Goal: Find specific page/section: Find specific page/section

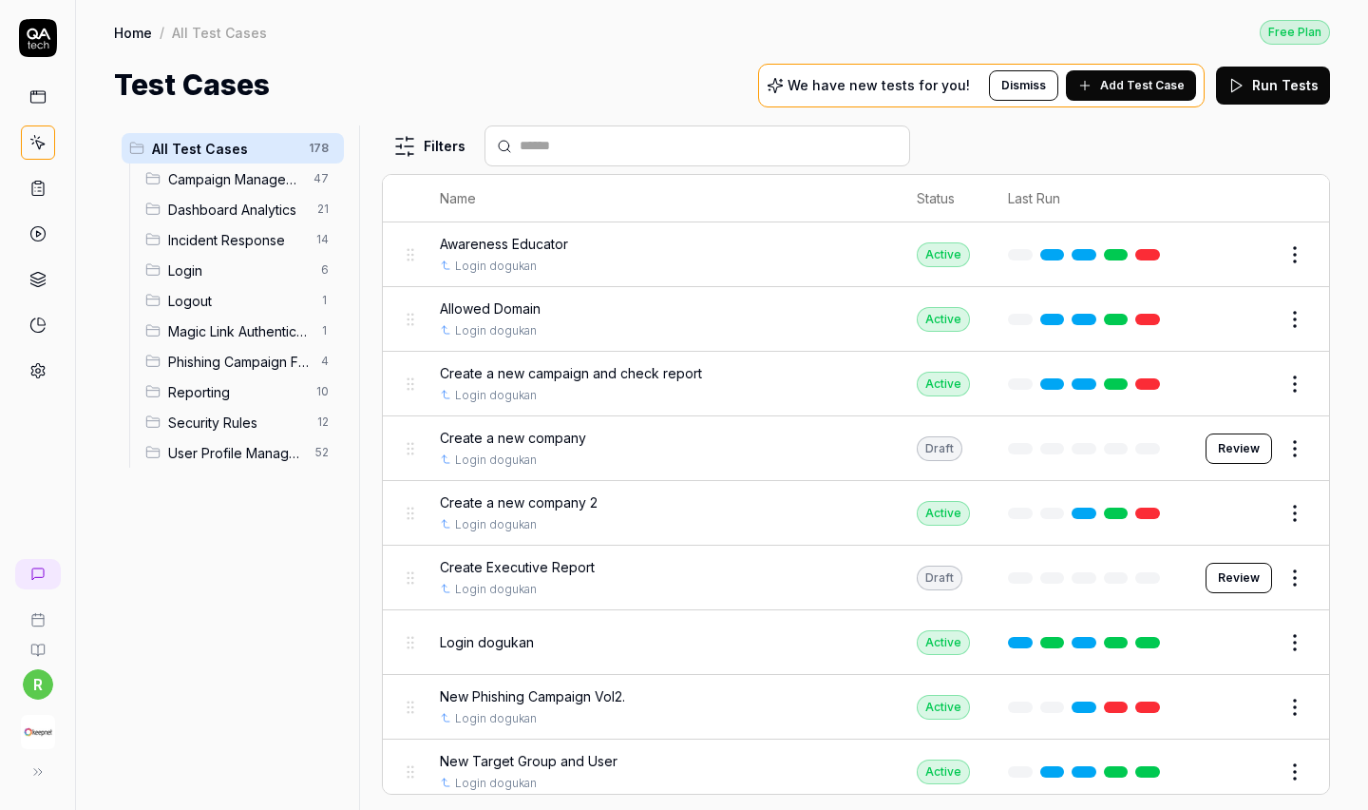
click at [36, 728] on img "button" at bounding box center [38, 732] width 34 height 34
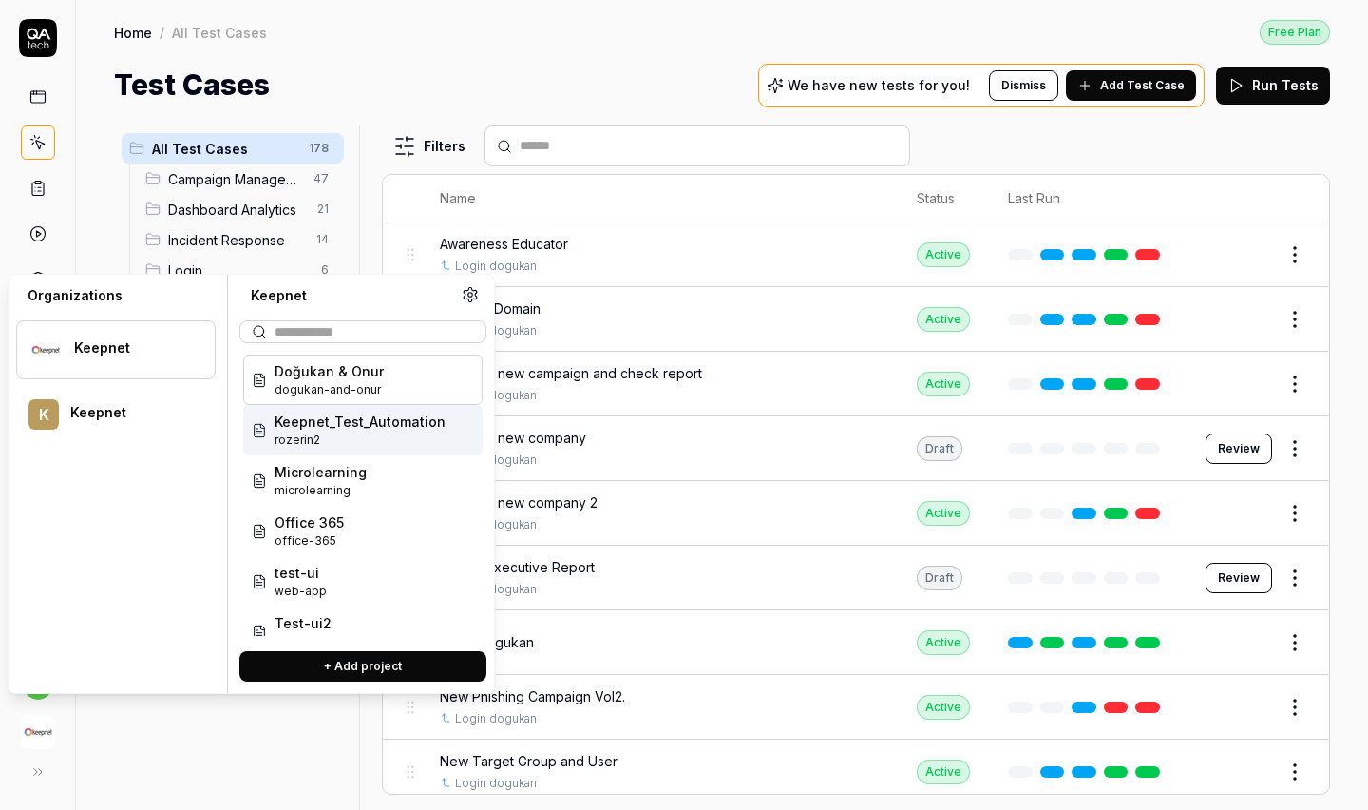
click at [331, 435] on span "rozerin2" at bounding box center [360, 439] width 171 height 17
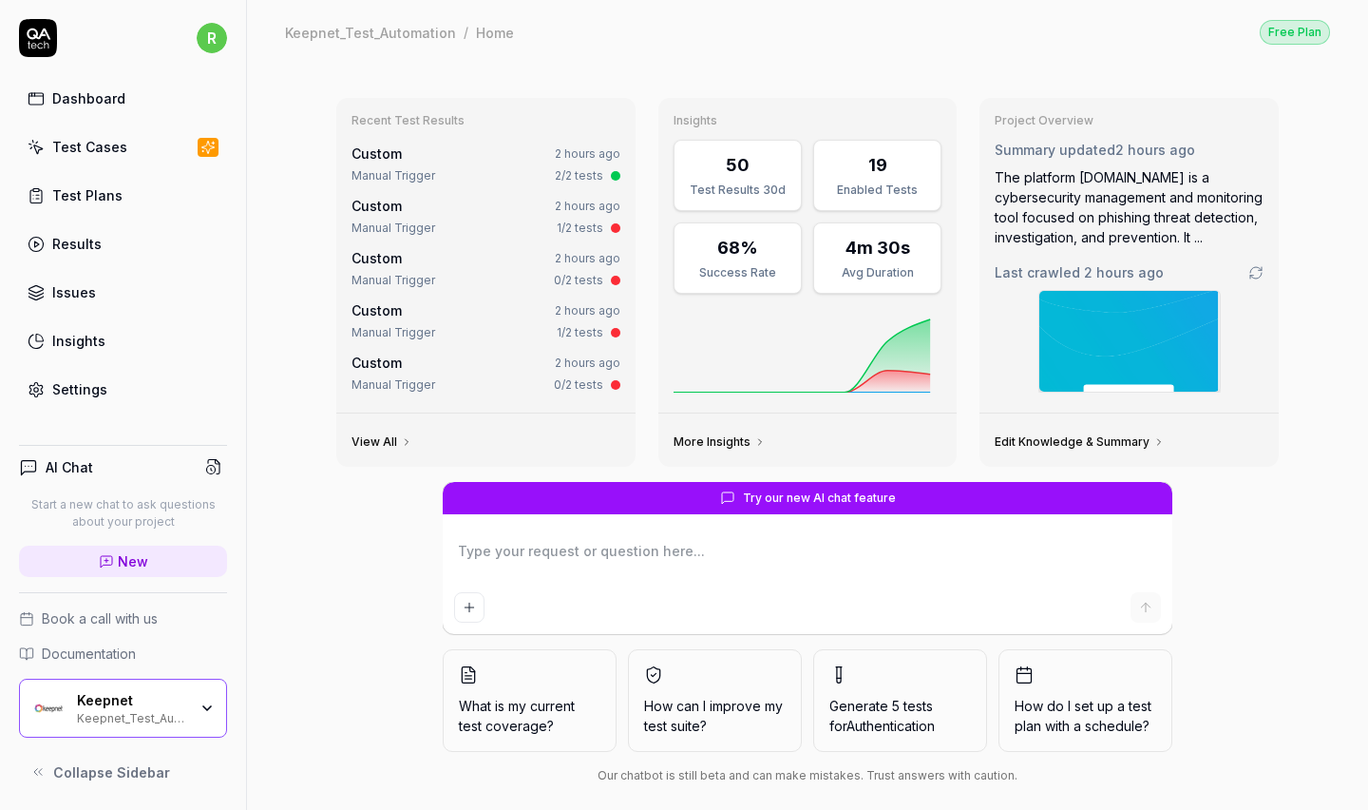
click at [150, 143] on link "Test Cases" at bounding box center [123, 146] width 208 height 37
type textarea "*"
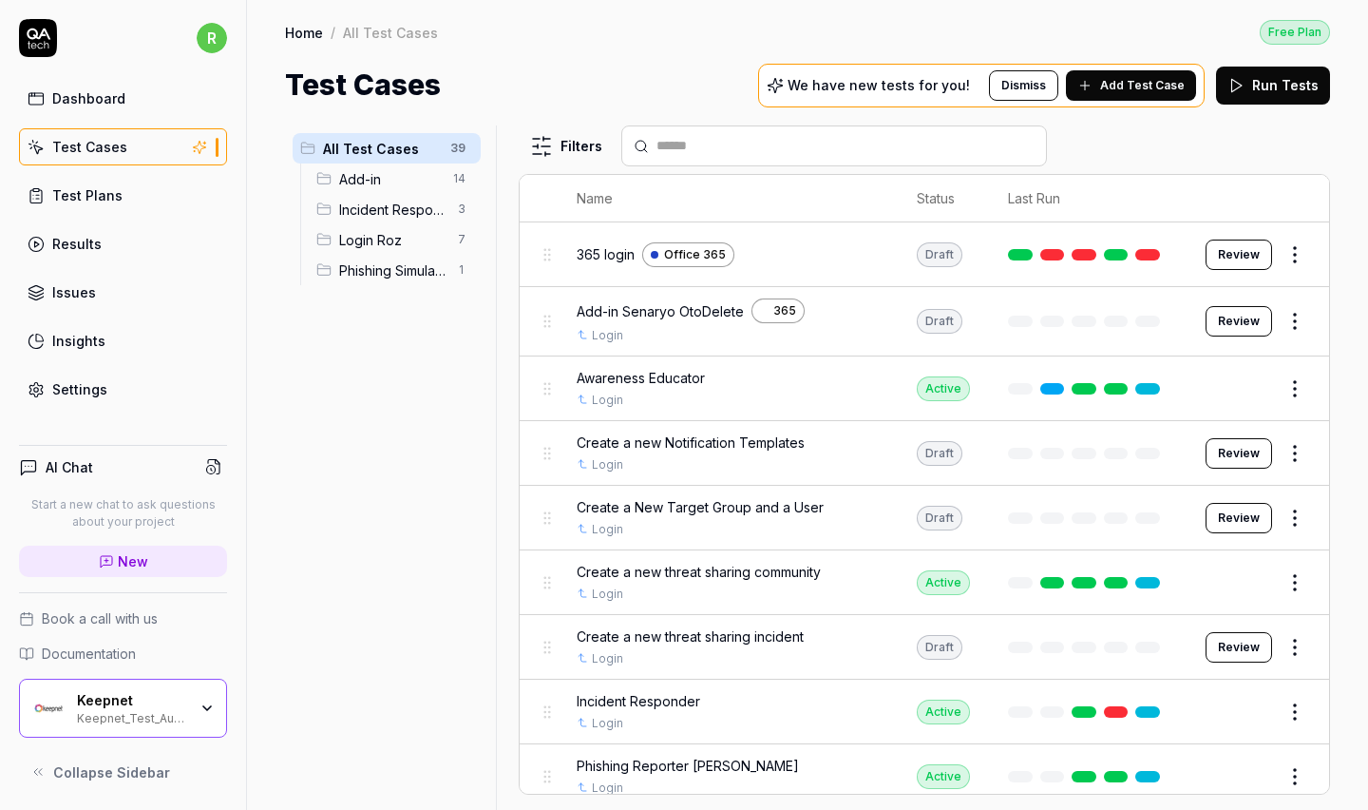
click at [347, 173] on span "Add-in" at bounding box center [390, 179] width 103 height 20
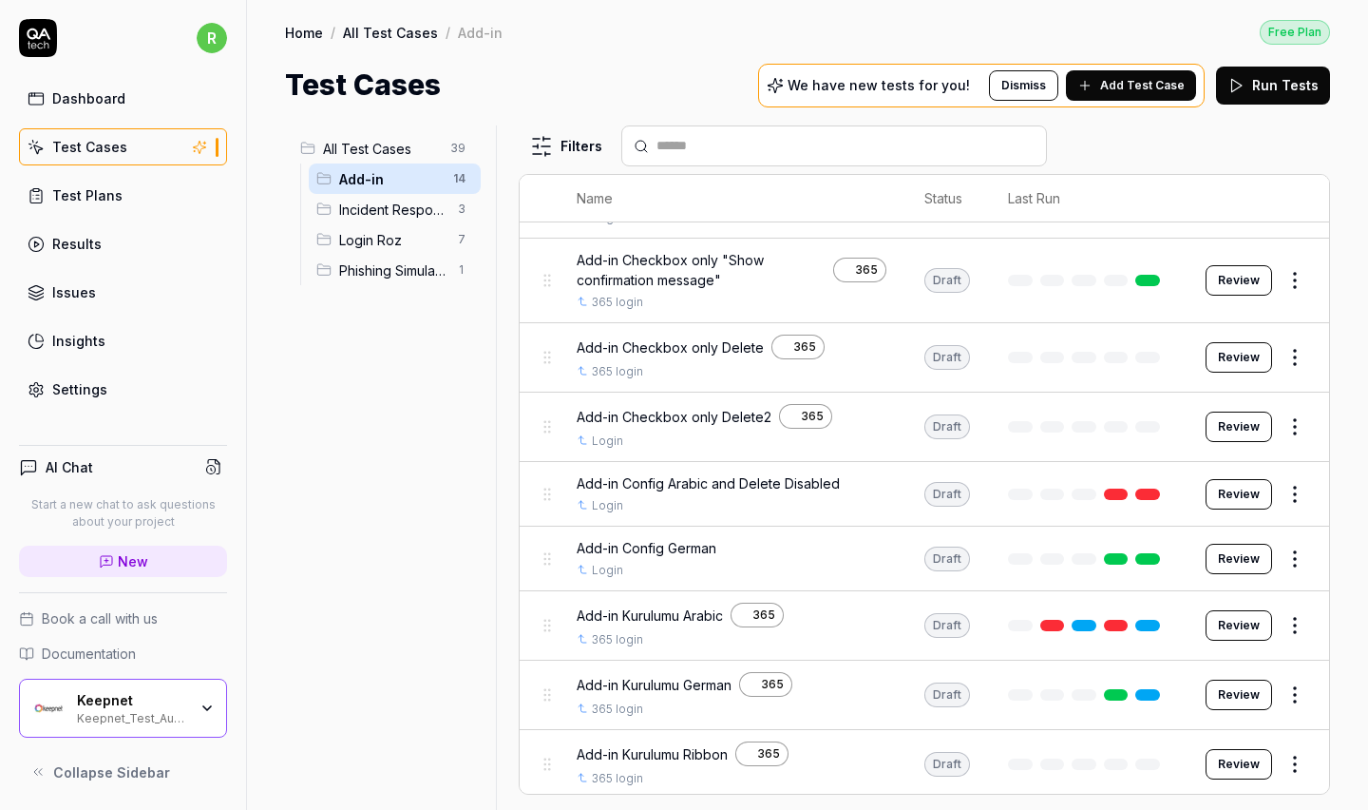
scroll to position [161, 0]
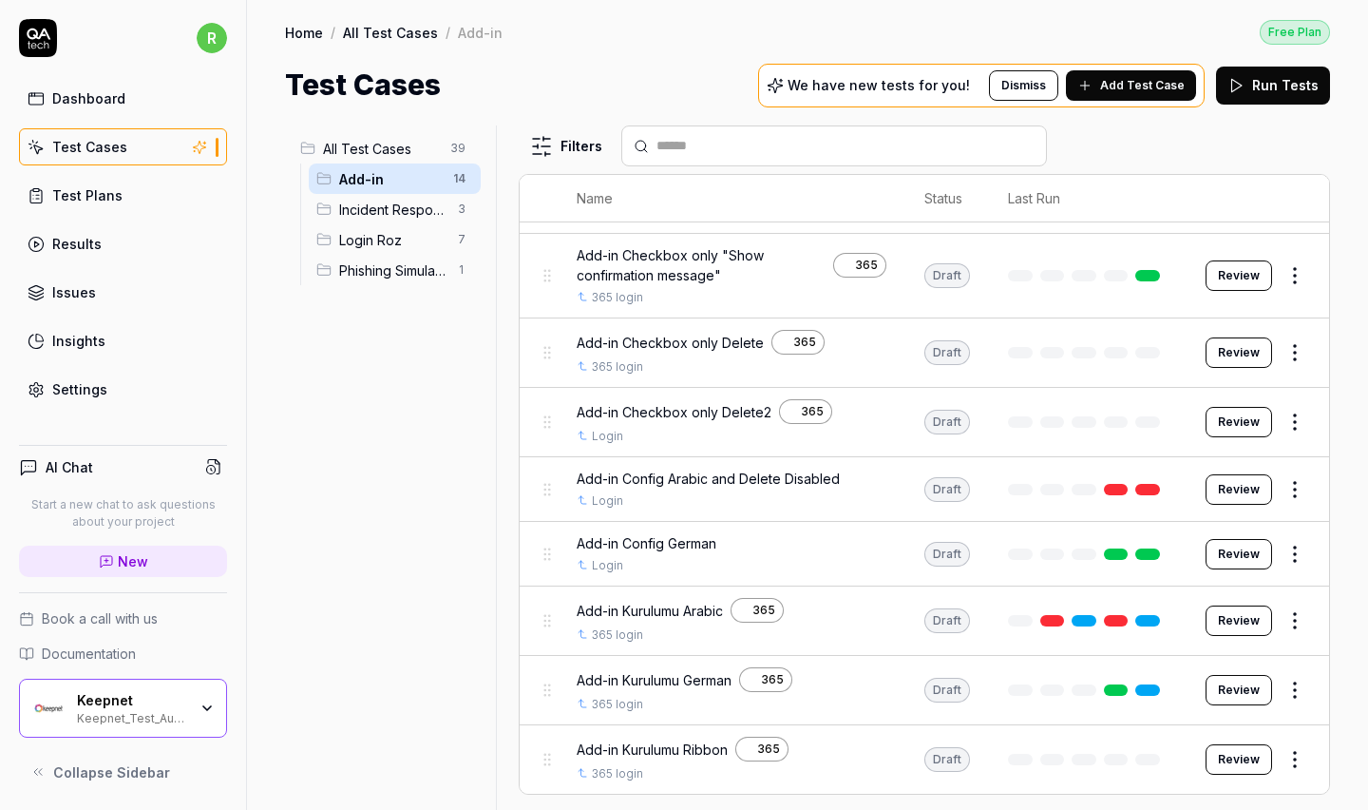
click at [871, 606] on div "Add-in Kurulumu Arabic 365" at bounding box center [732, 610] width 310 height 25
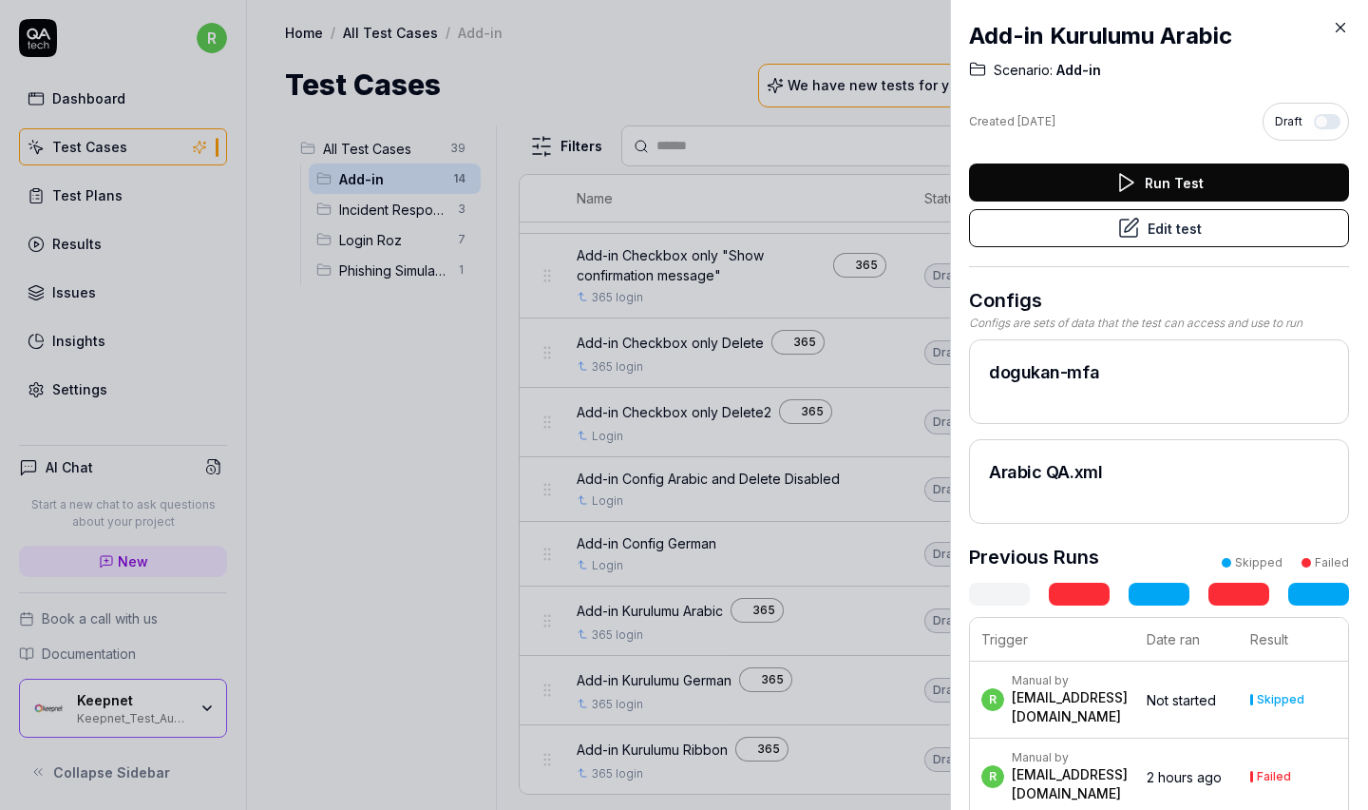
click at [1130, 187] on icon at bounding box center [1126, 182] width 23 height 23
